Goal: Transaction & Acquisition: Purchase product/service

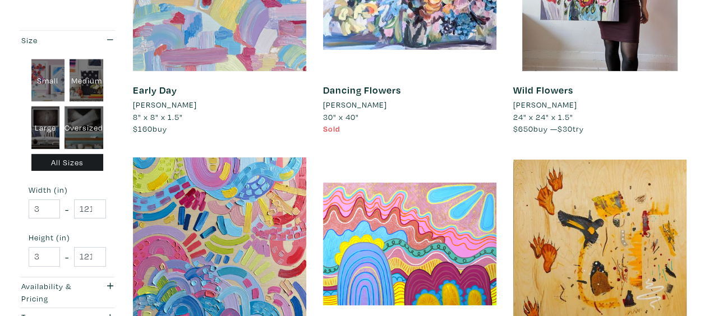
scroll to position [1699, 0]
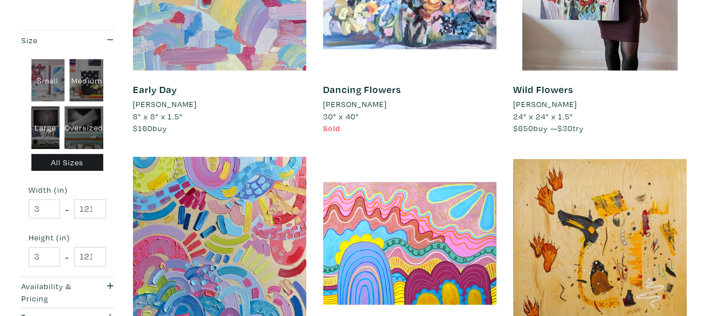
click at [44, 123] on div "Large" at bounding box center [45, 128] width 29 height 43
type input "28"
type input "48"
type input "28"
type input "48"
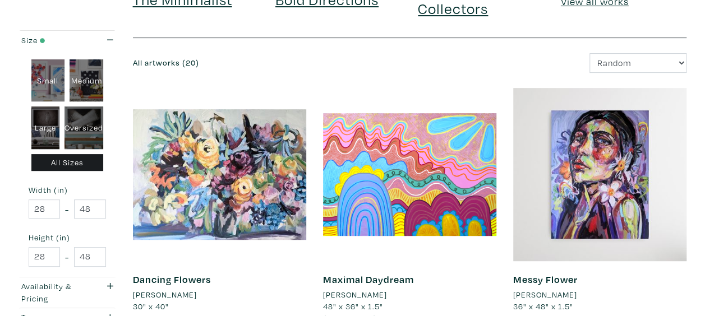
scroll to position [150, 0]
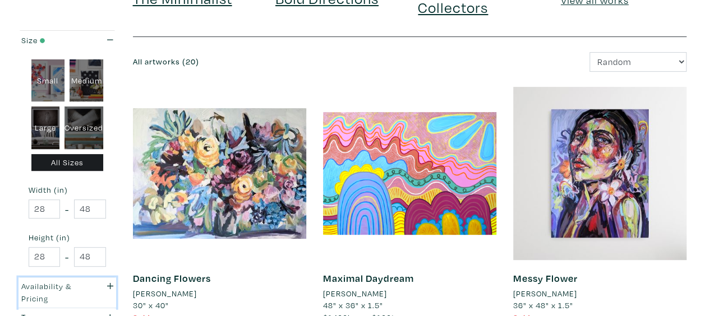
click at [109, 285] on icon "button" at bounding box center [110, 286] width 6 height 8
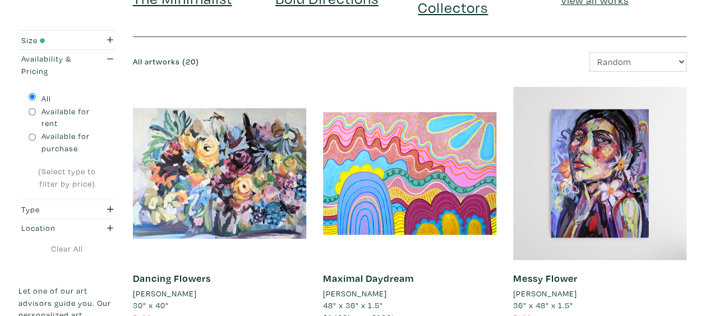
click at [64, 145] on label "Available for purchase" at bounding box center [74, 142] width 65 height 24
click at [36, 141] on input "Available for purchase" at bounding box center [32, 137] width 7 height 7
radio input "true"
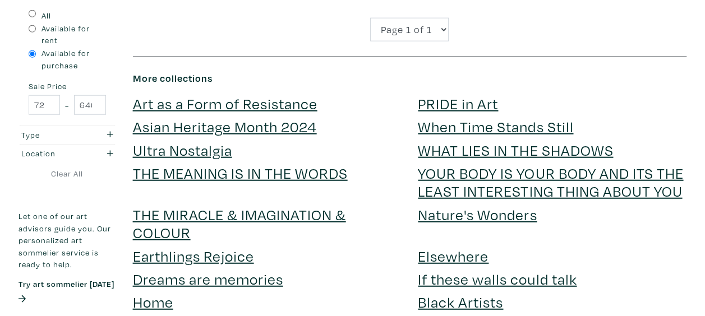
scroll to position [1332, 0]
